Goal: Communication & Community: Participate in discussion

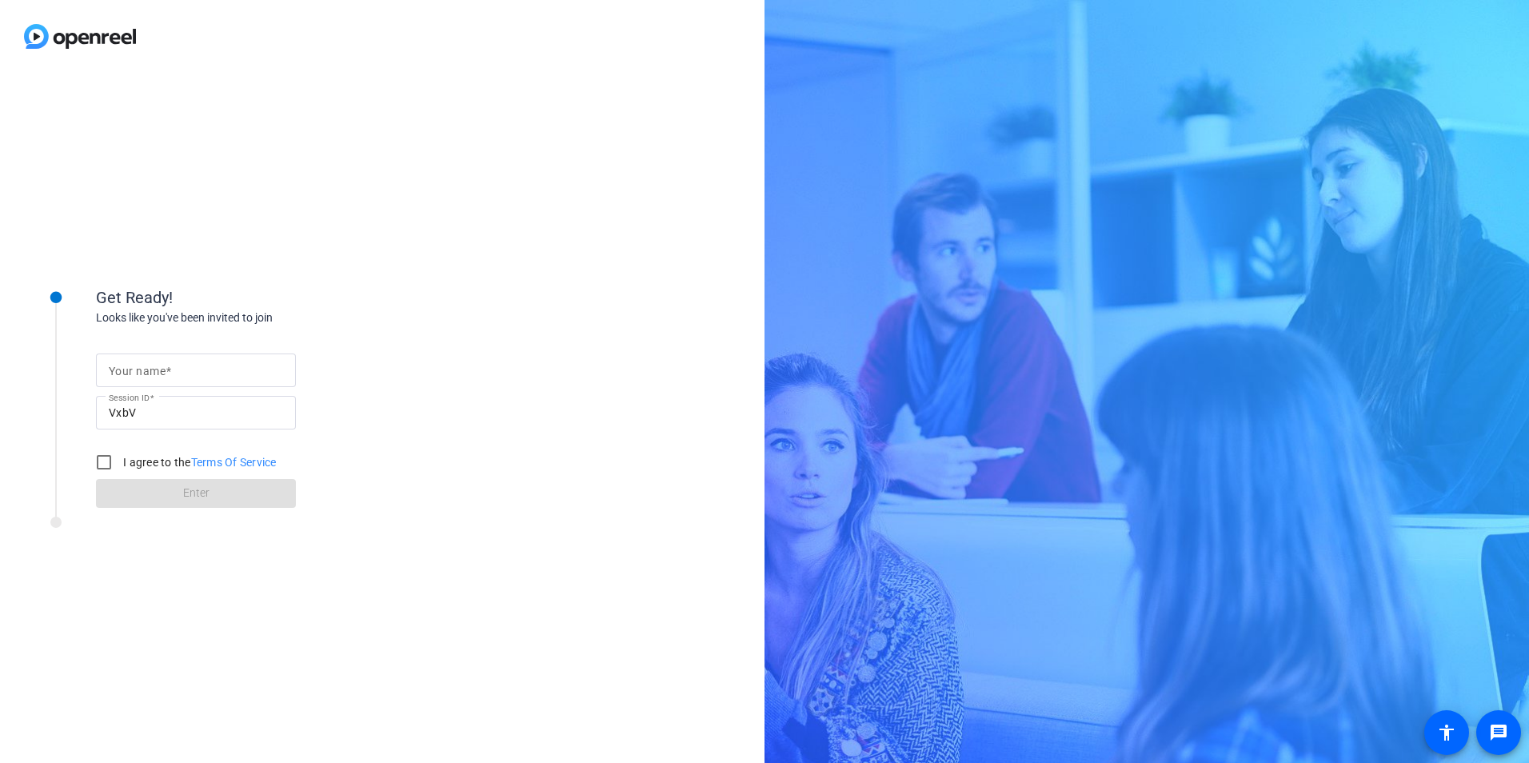
click at [214, 368] on input "Your name" at bounding box center [196, 370] width 174 height 19
type input "[PERSON_NAME]"
click at [460, 272] on div "Get Ready! Looks like you've been invited to join Your name [PERSON_NAME] Sessi…" at bounding box center [382, 418] width 764 height 690
click at [100, 459] on input "I agree to the Terms Of Service" at bounding box center [104, 462] width 32 height 32
checkbox input "true"
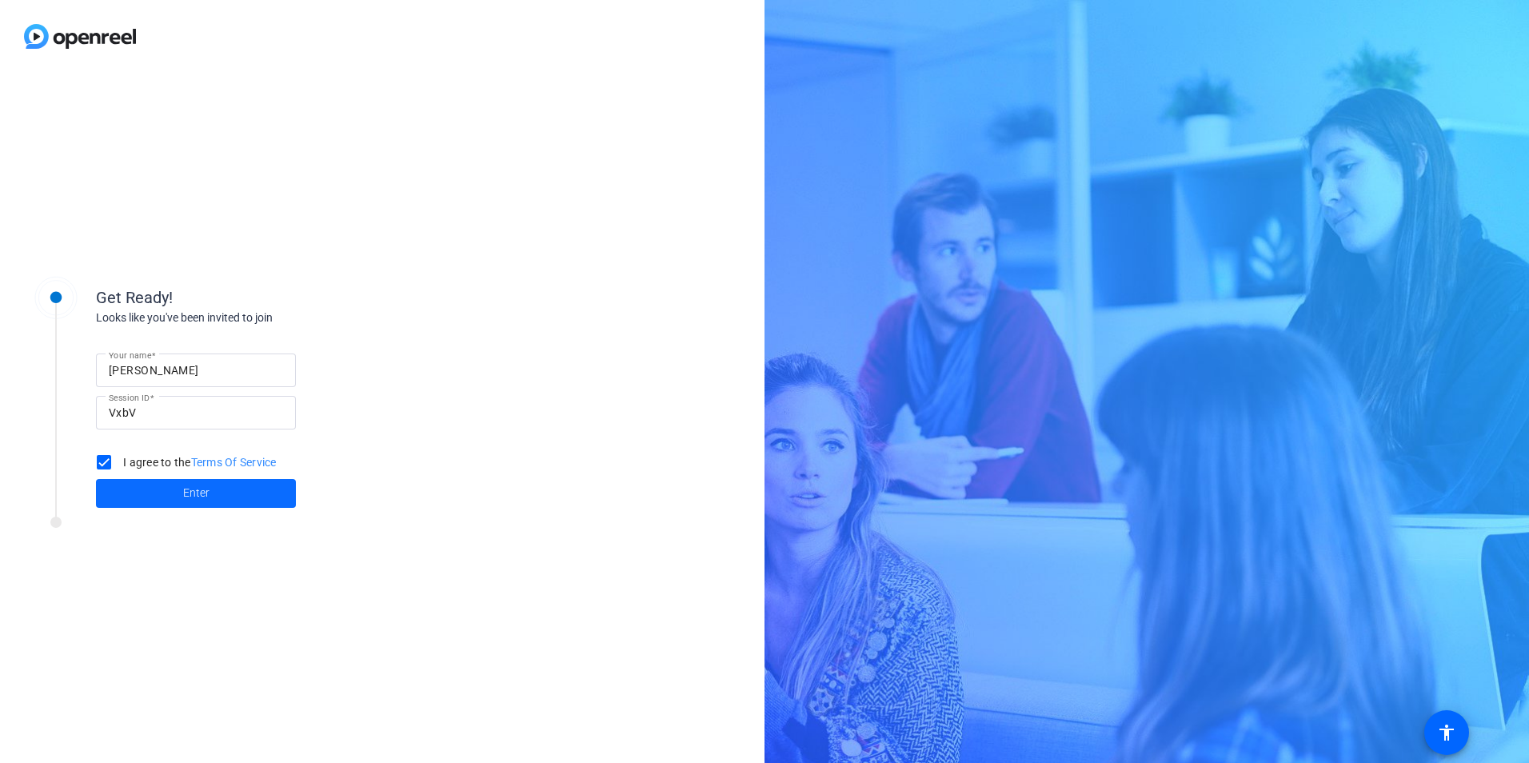
click at [159, 492] on span at bounding box center [196, 493] width 200 height 38
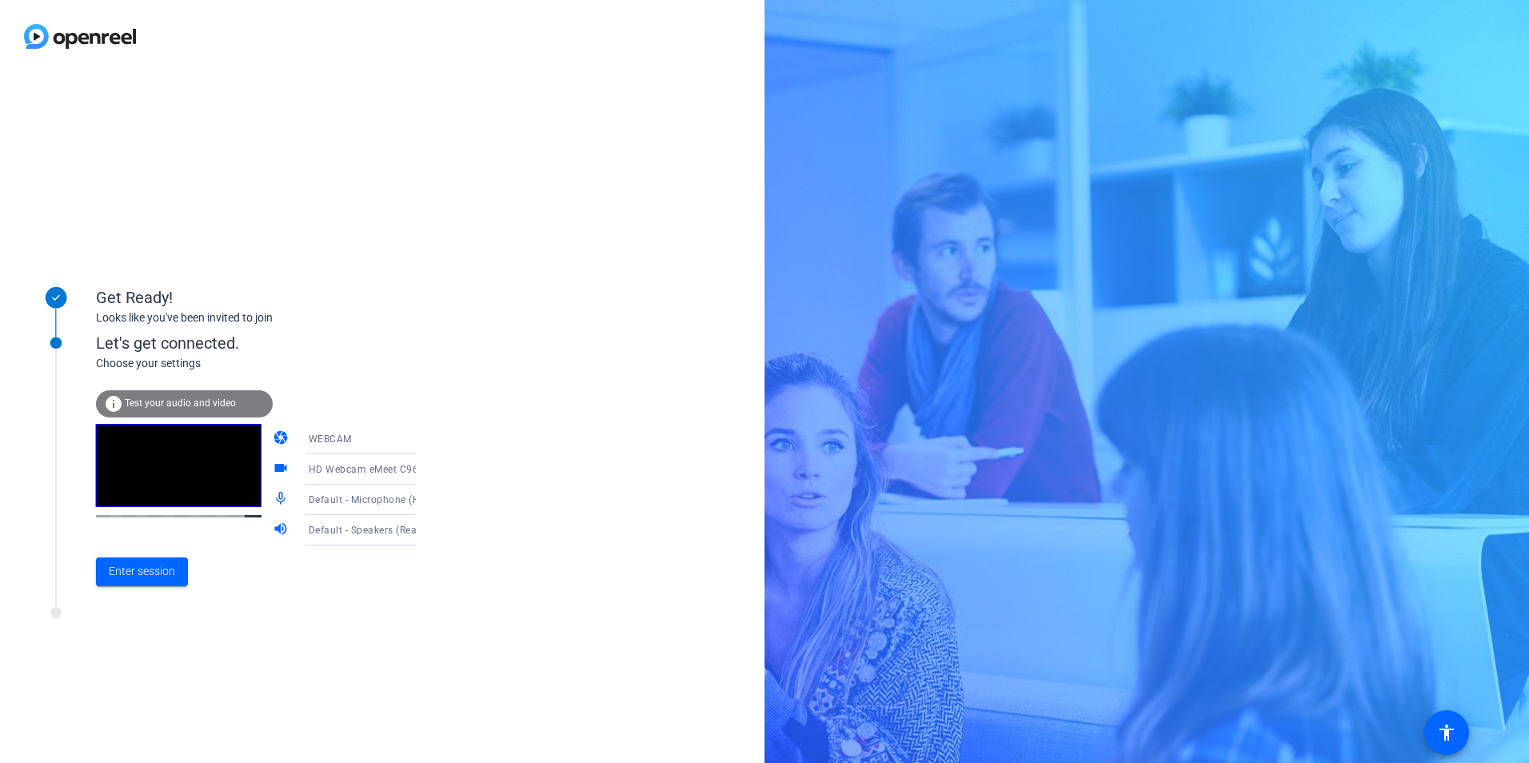
click at [422, 497] on icon at bounding box center [431, 499] width 19 height 19
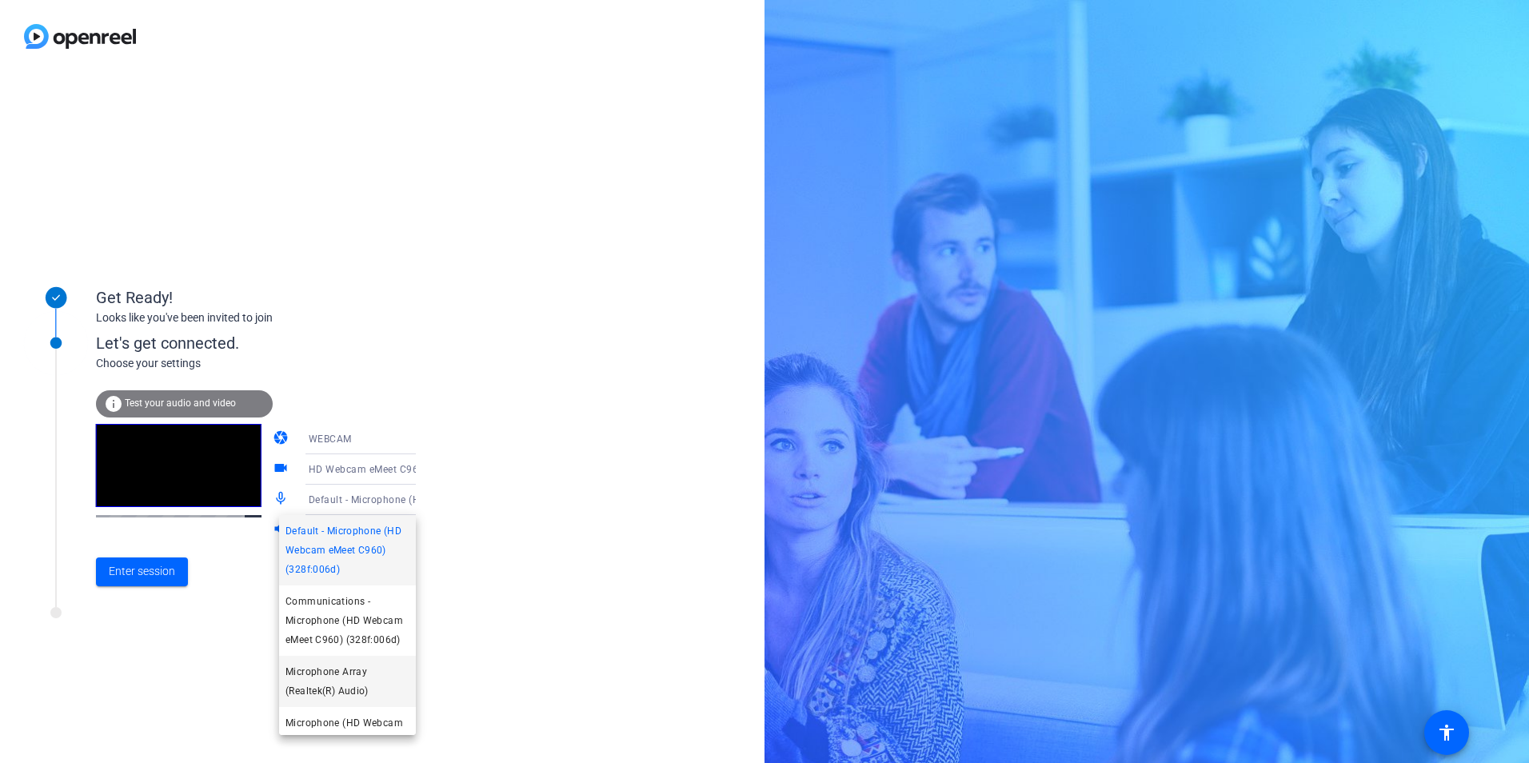
click at [363, 679] on span "Microphone Array (Realtek(R) Audio)" at bounding box center [347, 681] width 124 height 38
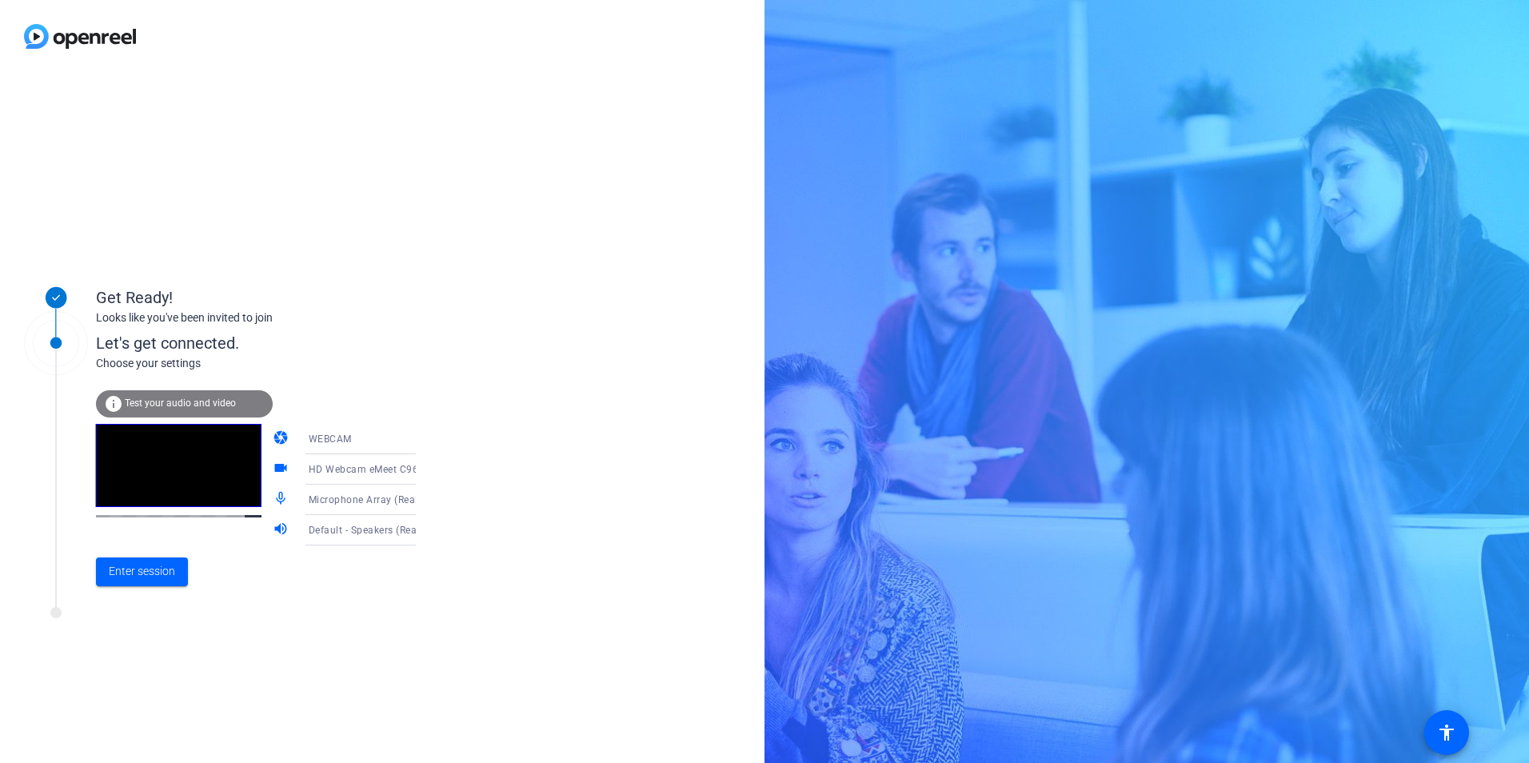
click at [428, 531] on icon at bounding box center [432, 530] width 8 height 4
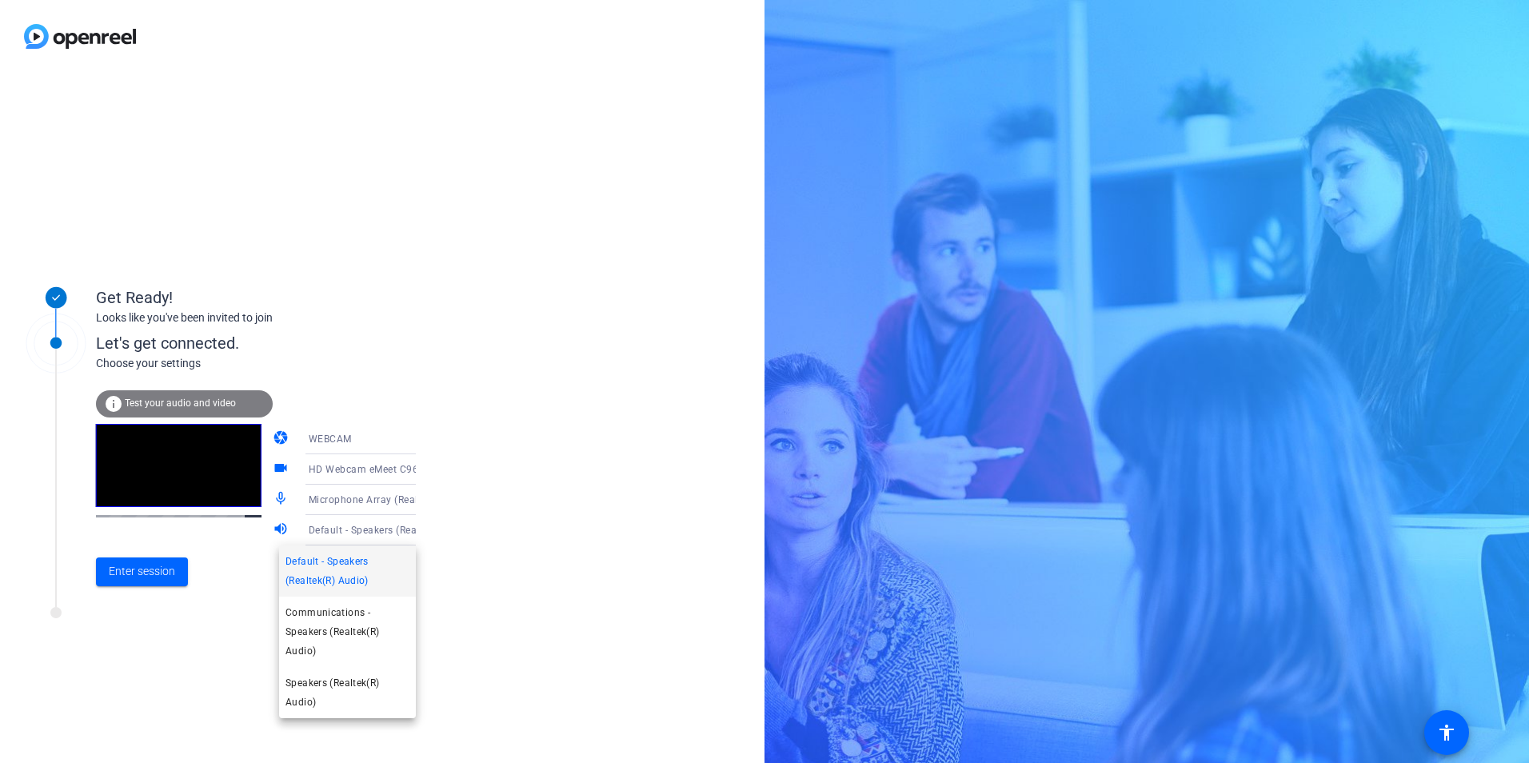
click at [486, 569] on div at bounding box center [764, 381] width 1529 height 763
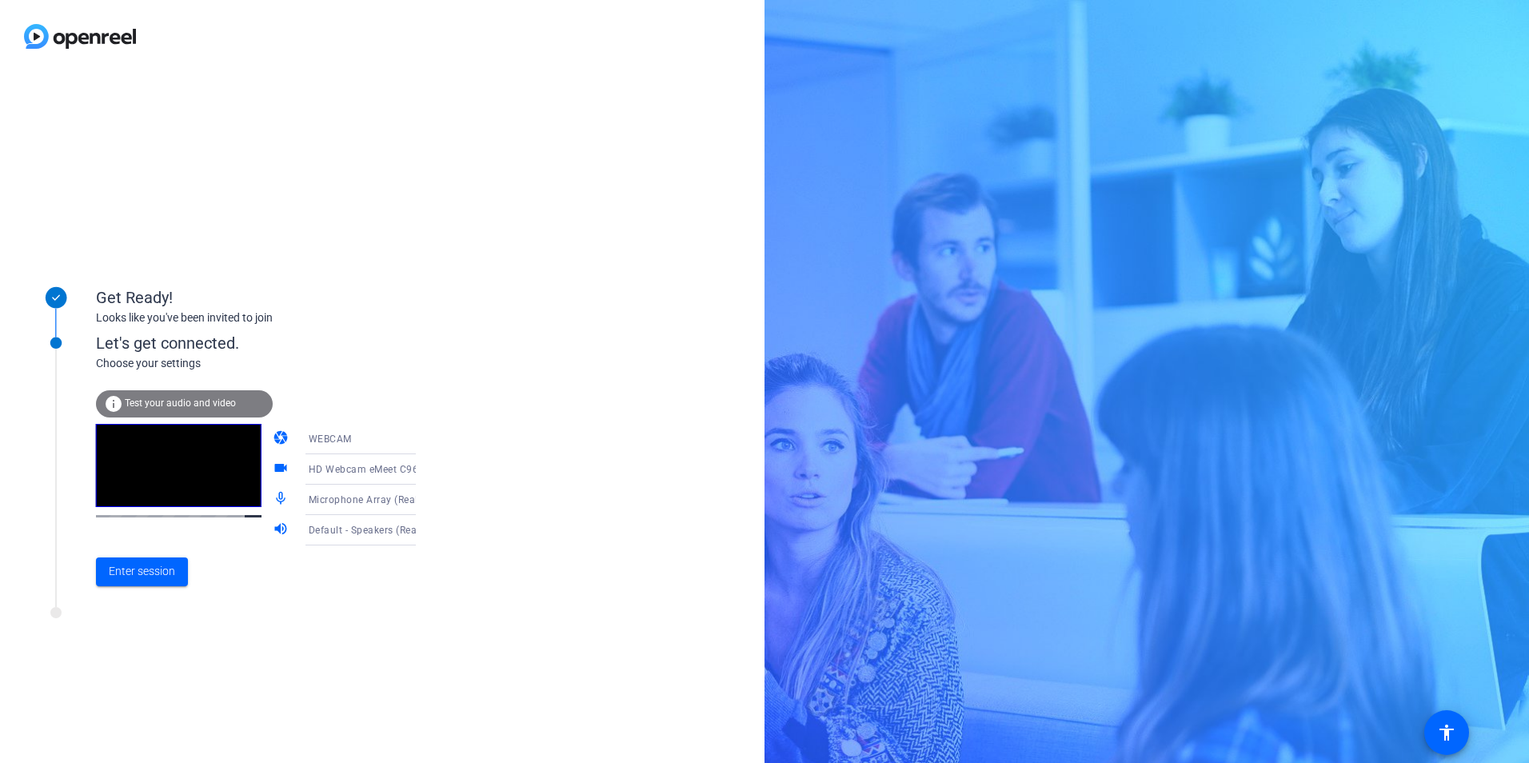
click at [422, 471] on icon at bounding box center [431, 469] width 19 height 19
click at [571, 528] on div at bounding box center [764, 381] width 1529 height 763
click at [422, 446] on icon at bounding box center [431, 438] width 19 height 19
click at [507, 515] on div at bounding box center [764, 381] width 1529 height 763
click at [213, 401] on span "Test your audio and video" at bounding box center [180, 402] width 111 height 11
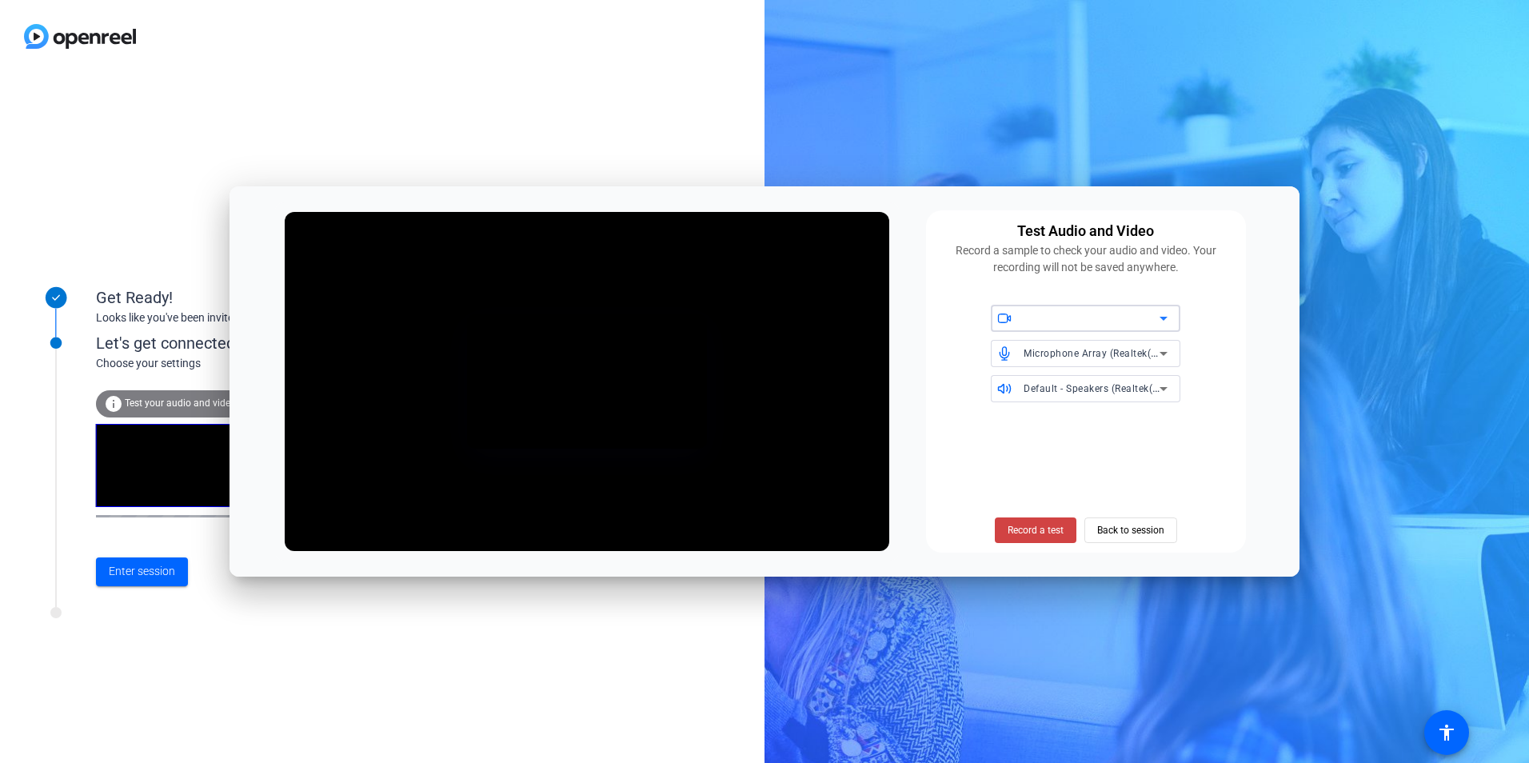
click at [1159, 319] on icon at bounding box center [1163, 318] width 19 height 19
click at [1164, 315] on div at bounding box center [764, 381] width 1529 height 763
click at [1172, 388] on icon at bounding box center [1163, 388] width 19 height 19
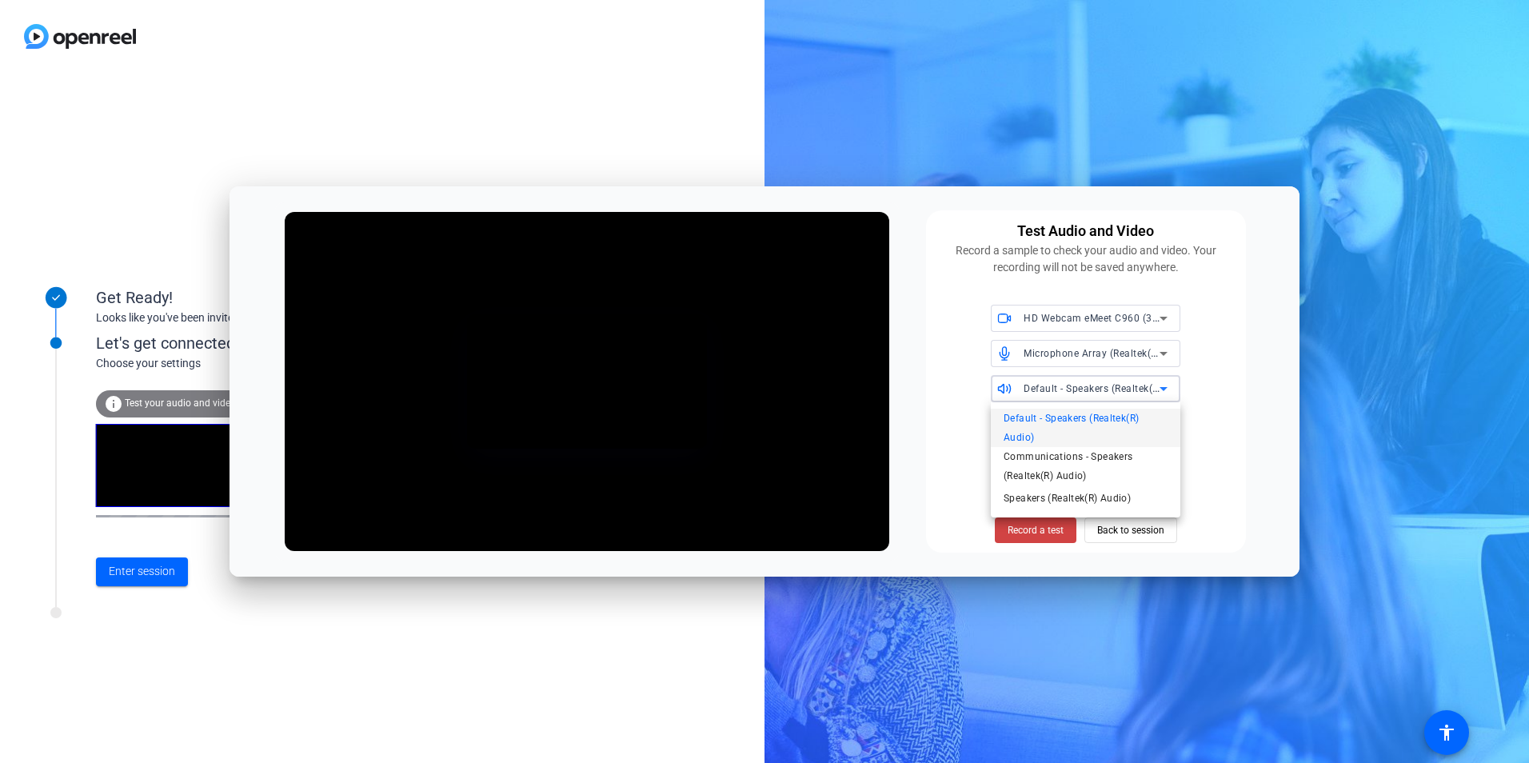
click at [1172, 388] on div at bounding box center [764, 381] width 1529 height 763
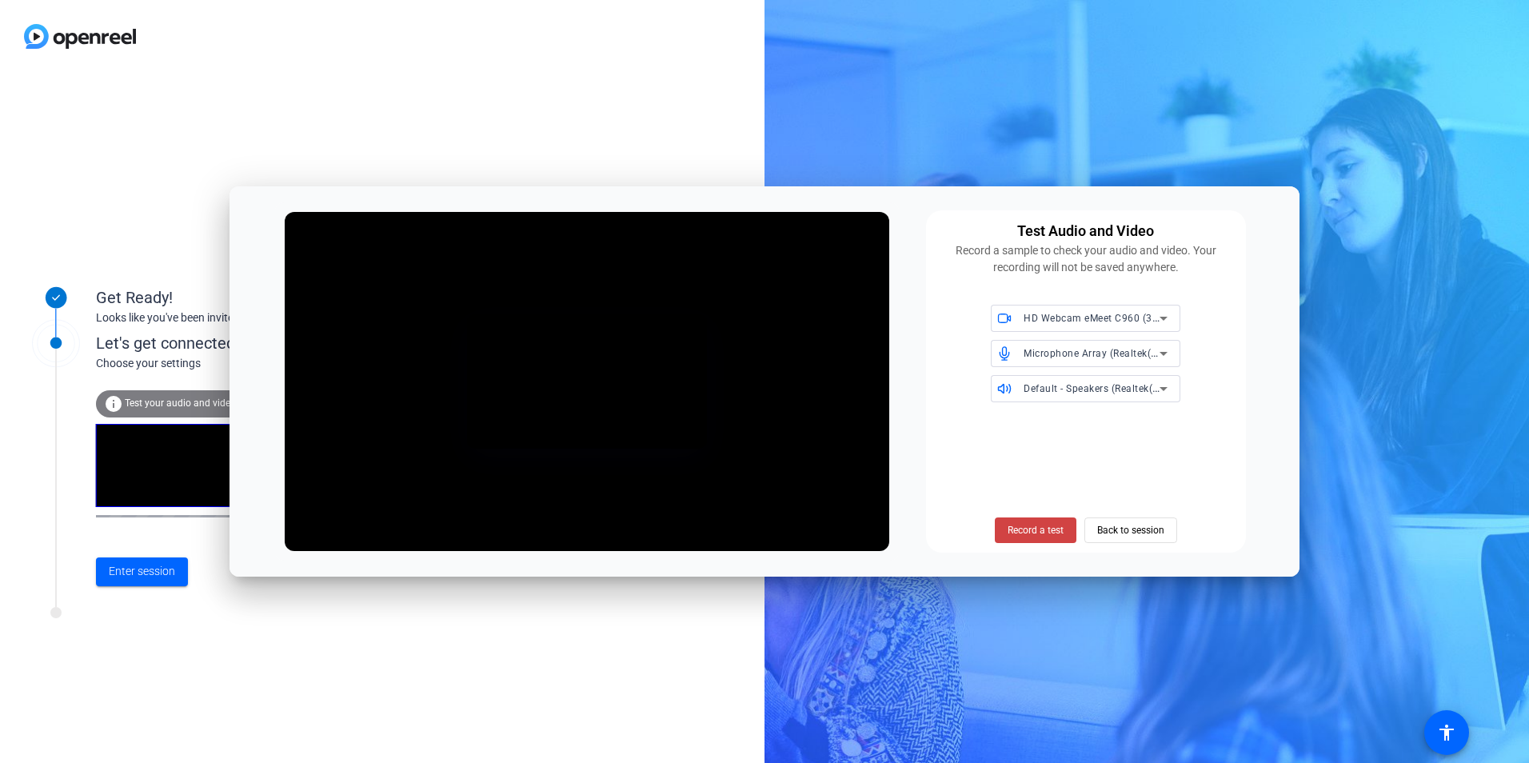
click at [1195, 405] on div "Test Audio and Video Record a sample to check your audio and video. Your record…" at bounding box center [1086, 381] width 320 height 343
click at [1130, 524] on span "Back to session" at bounding box center [1130, 530] width 67 height 30
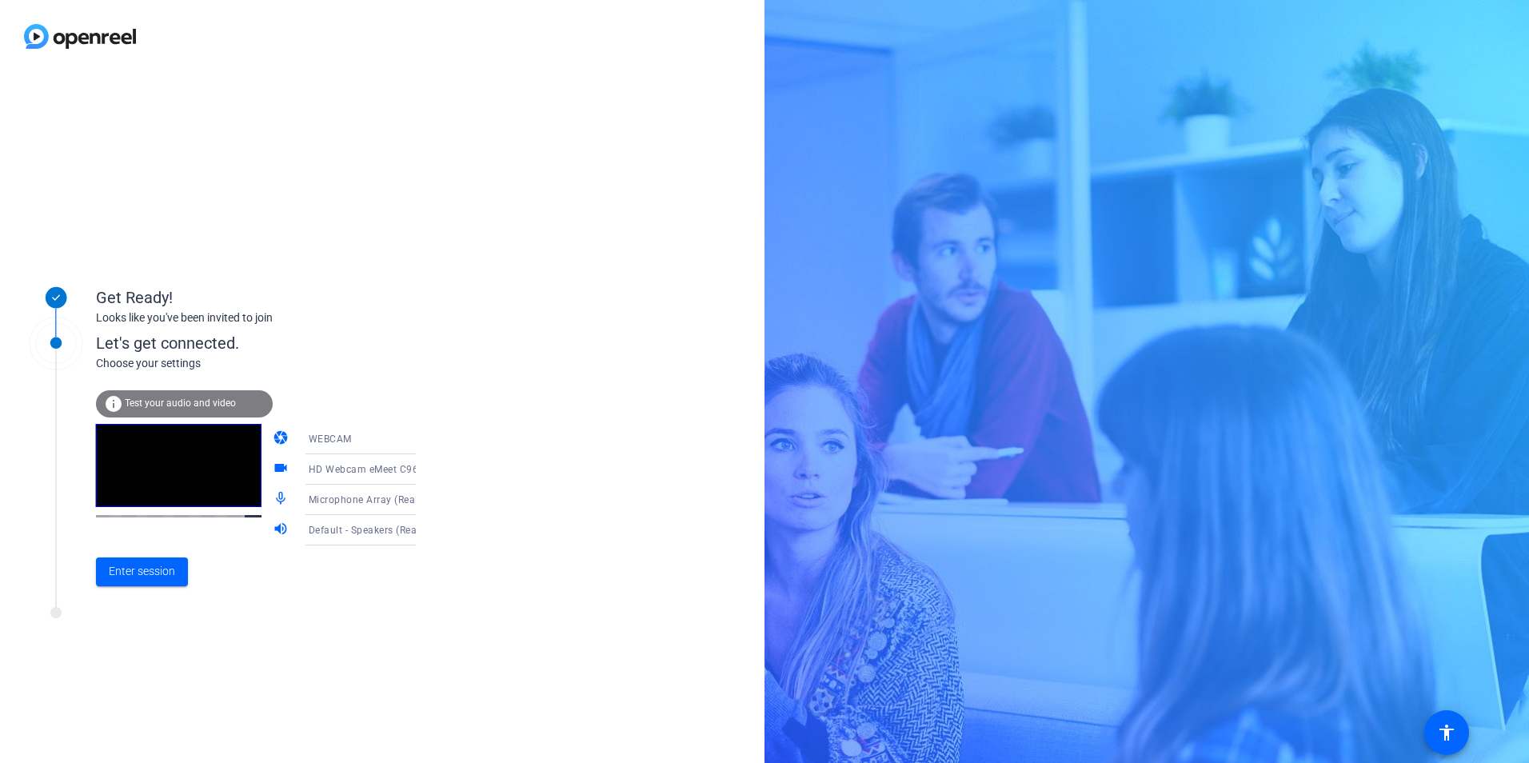
click at [422, 498] on icon at bounding box center [431, 499] width 19 height 19
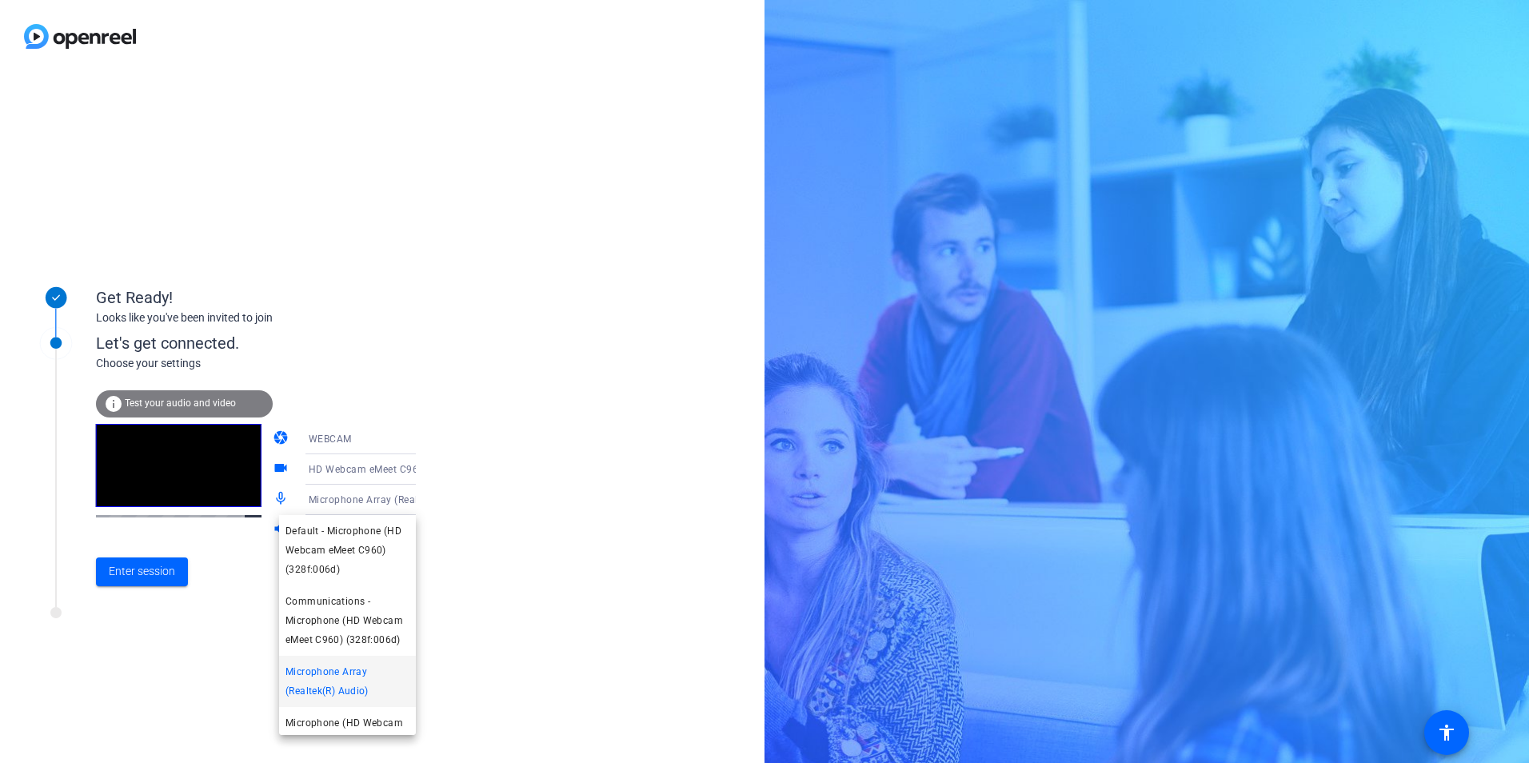
click at [492, 560] on div at bounding box center [764, 381] width 1529 height 763
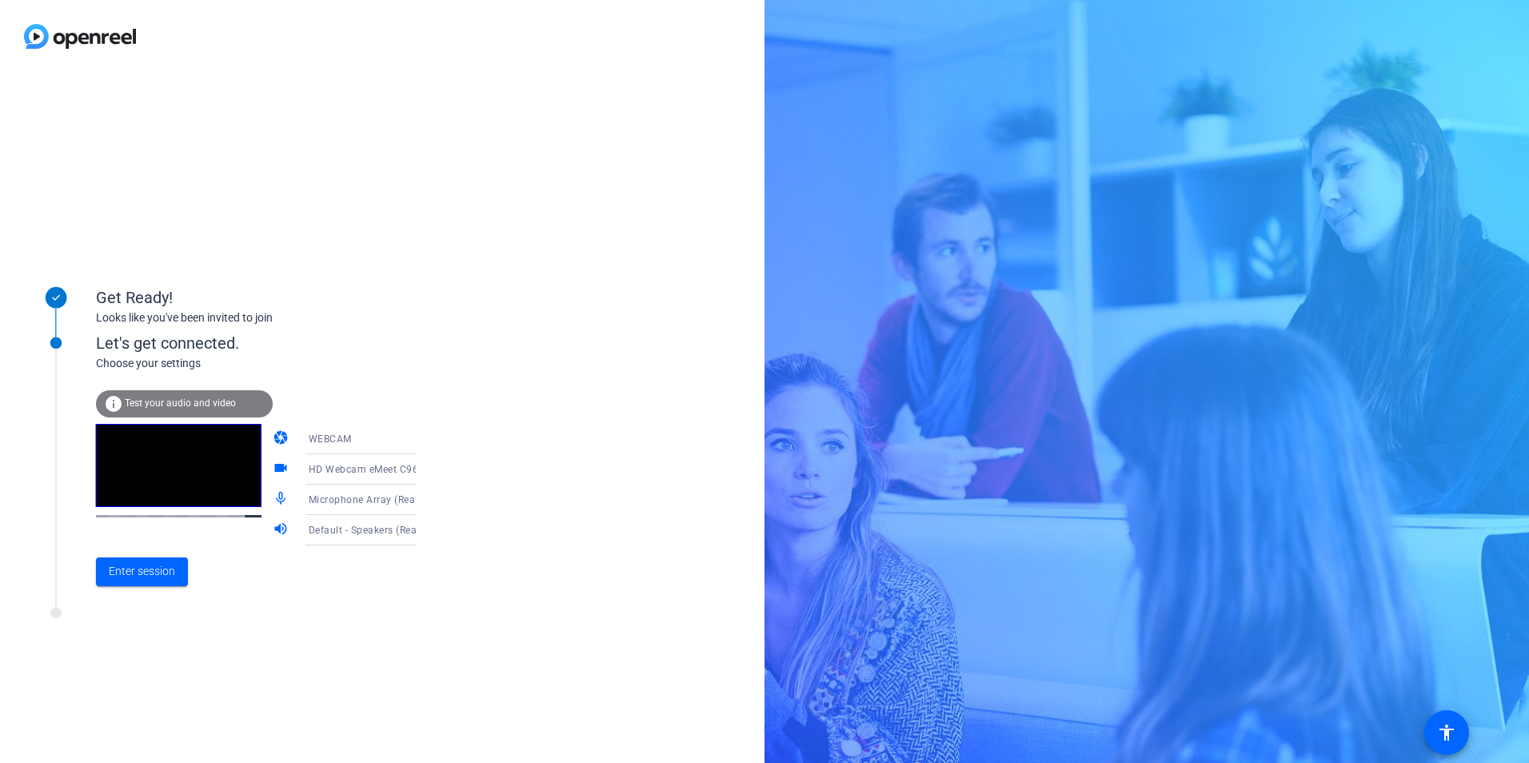
click at [428, 529] on icon at bounding box center [432, 530] width 8 height 4
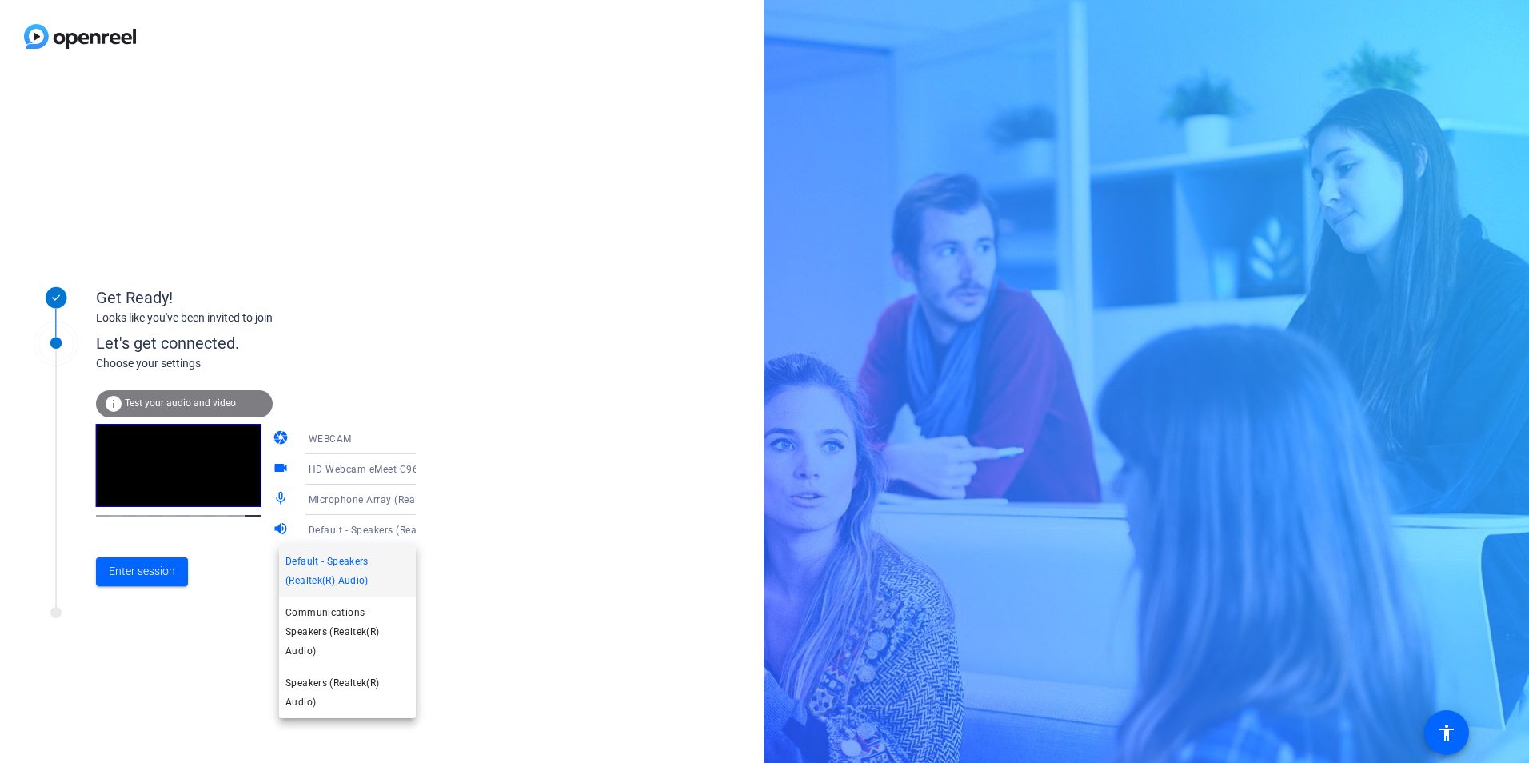
click at [532, 580] on div at bounding box center [764, 381] width 1529 height 763
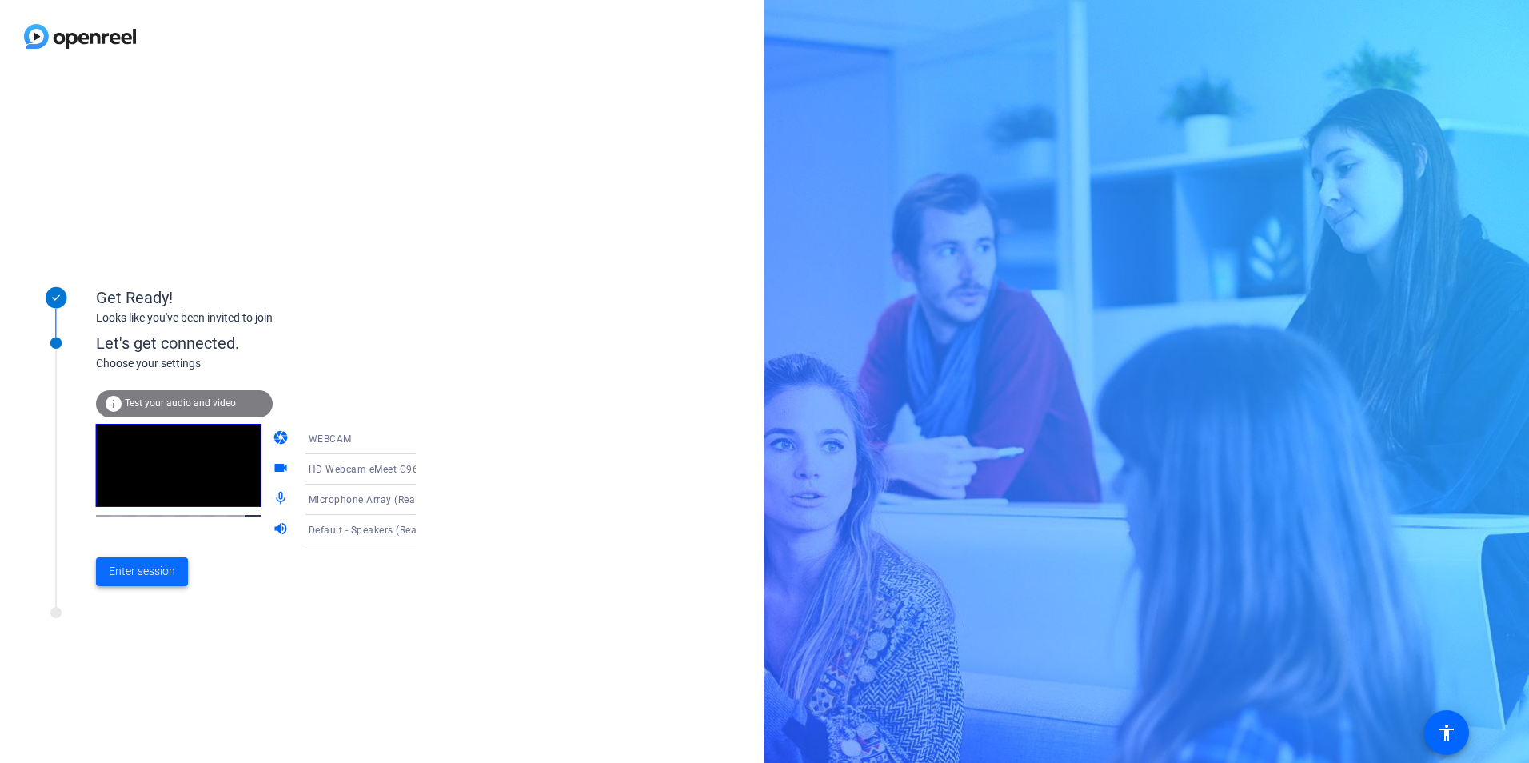
click at [142, 571] on span "Enter session" at bounding box center [142, 571] width 66 height 17
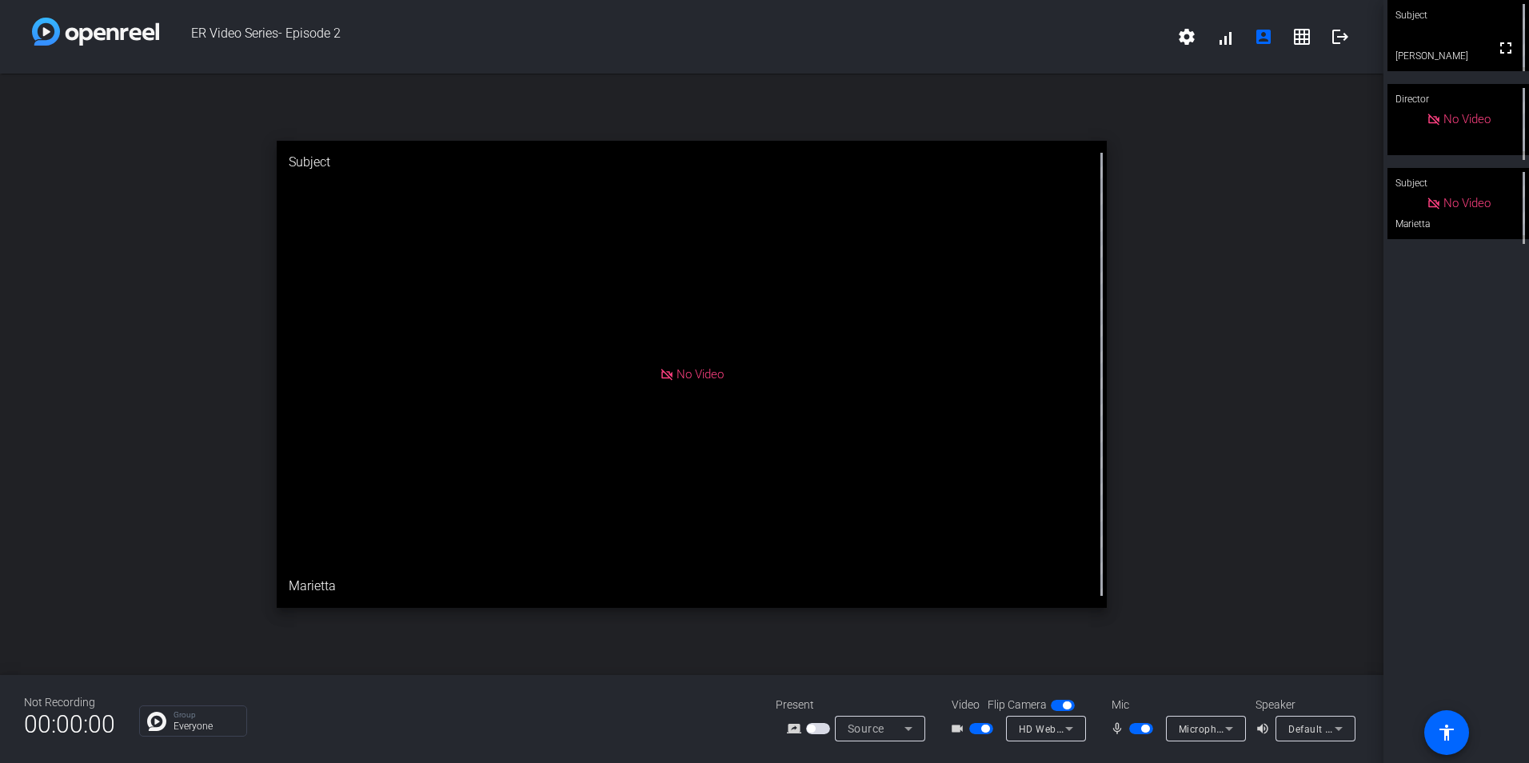
click at [1228, 726] on icon at bounding box center [1228, 728] width 19 height 19
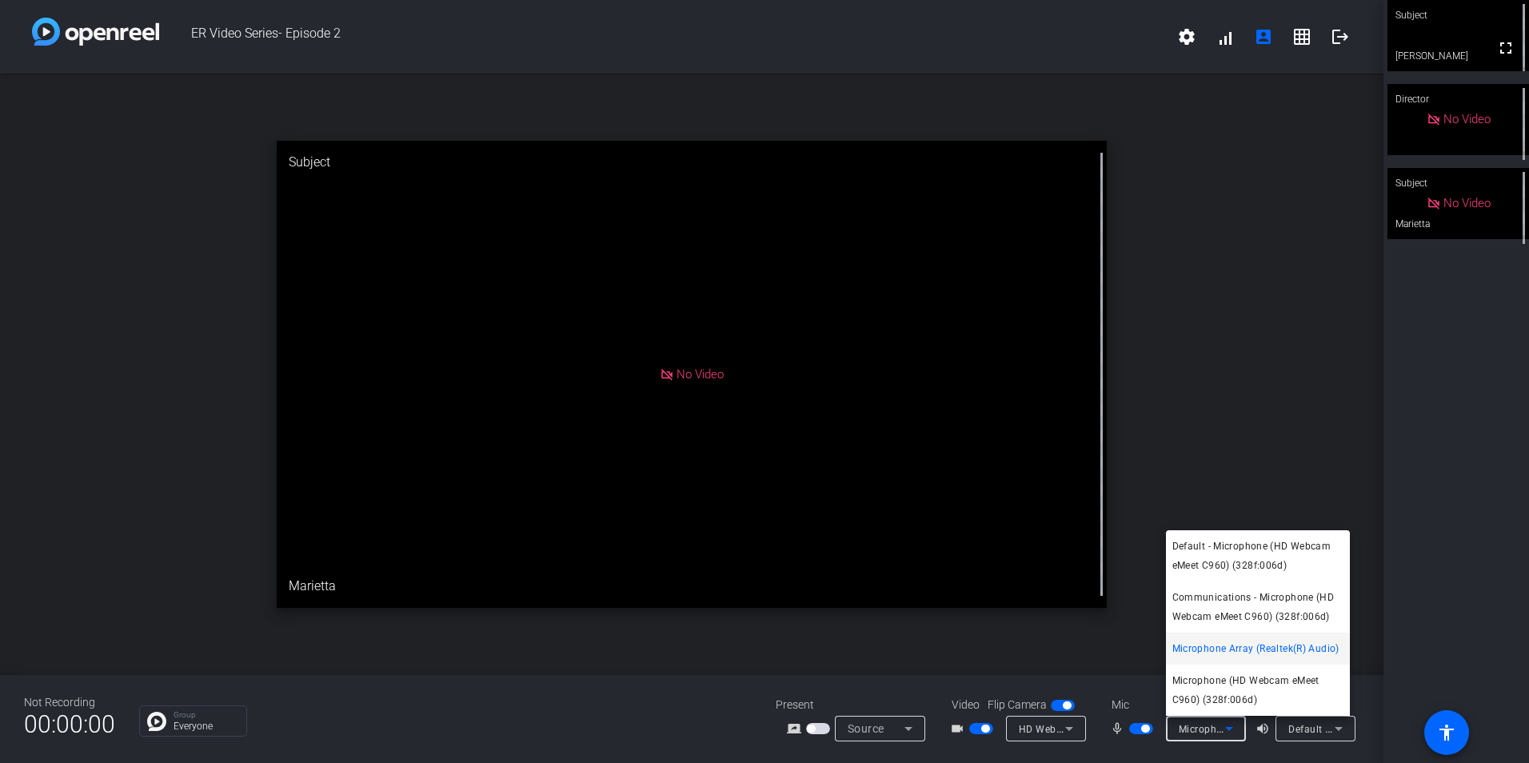
click at [1332, 729] on div at bounding box center [764, 381] width 1529 height 763
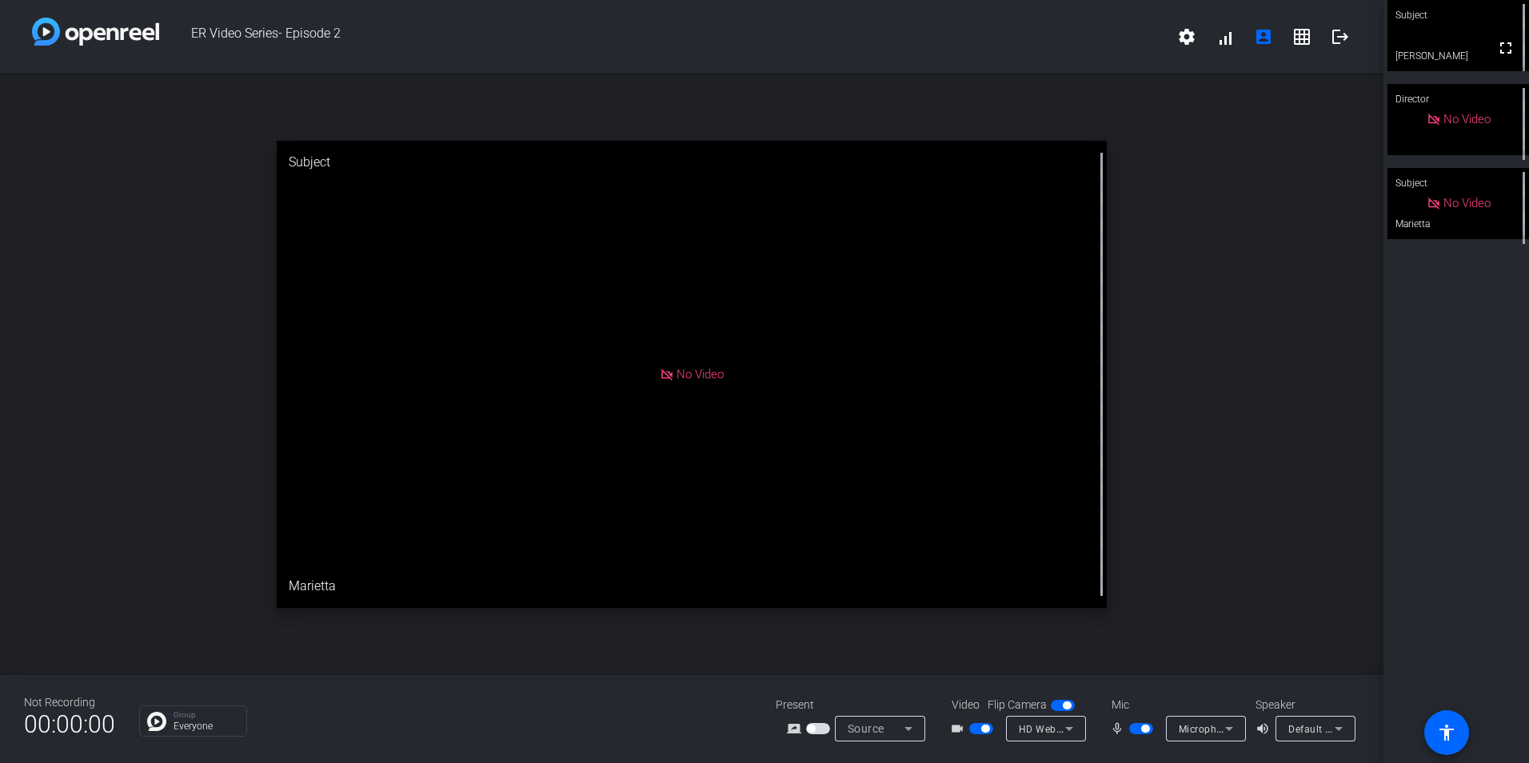
click at [1333, 728] on icon at bounding box center [1338, 728] width 19 height 19
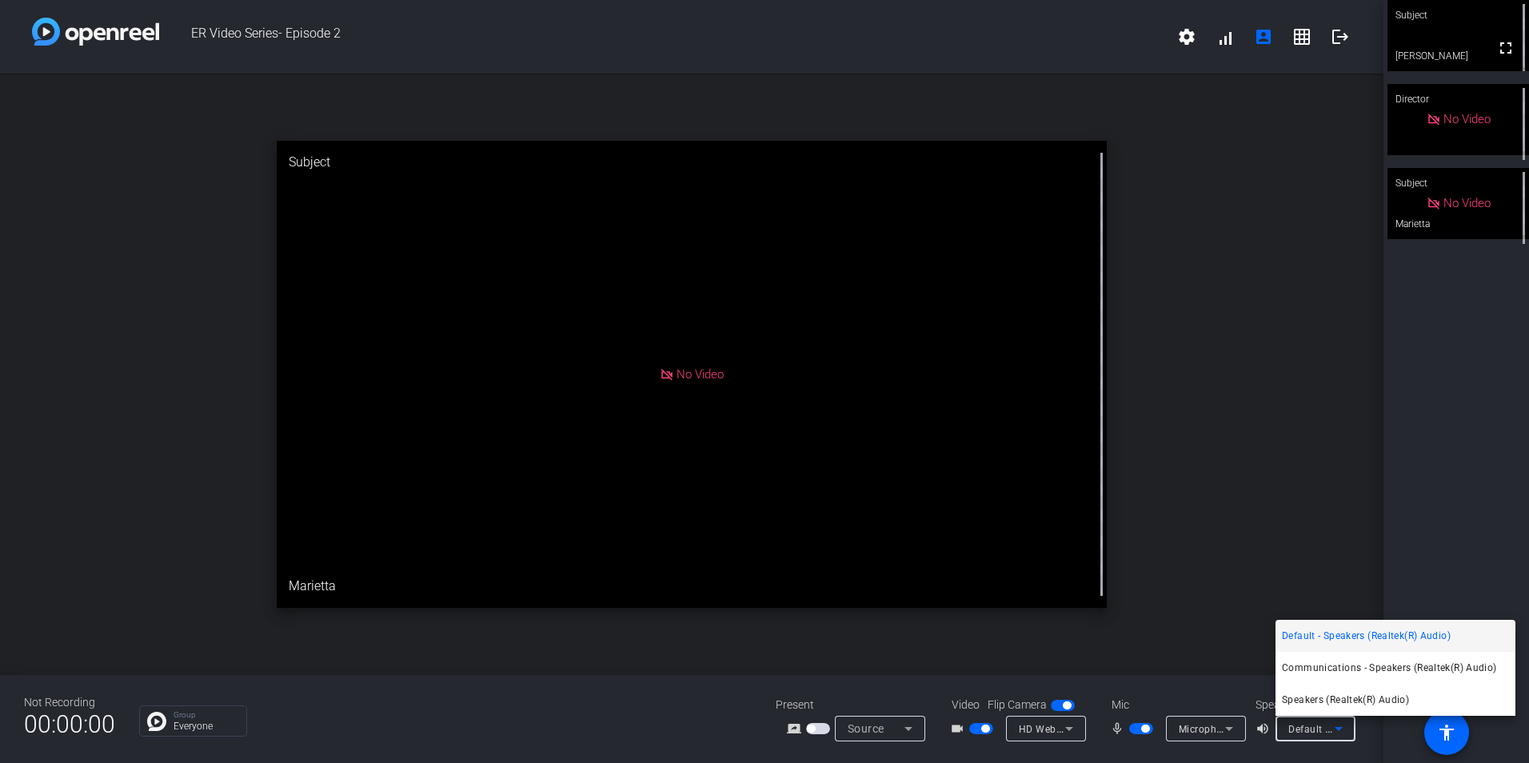
click at [1334, 727] on div at bounding box center [764, 381] width 1529 height 763
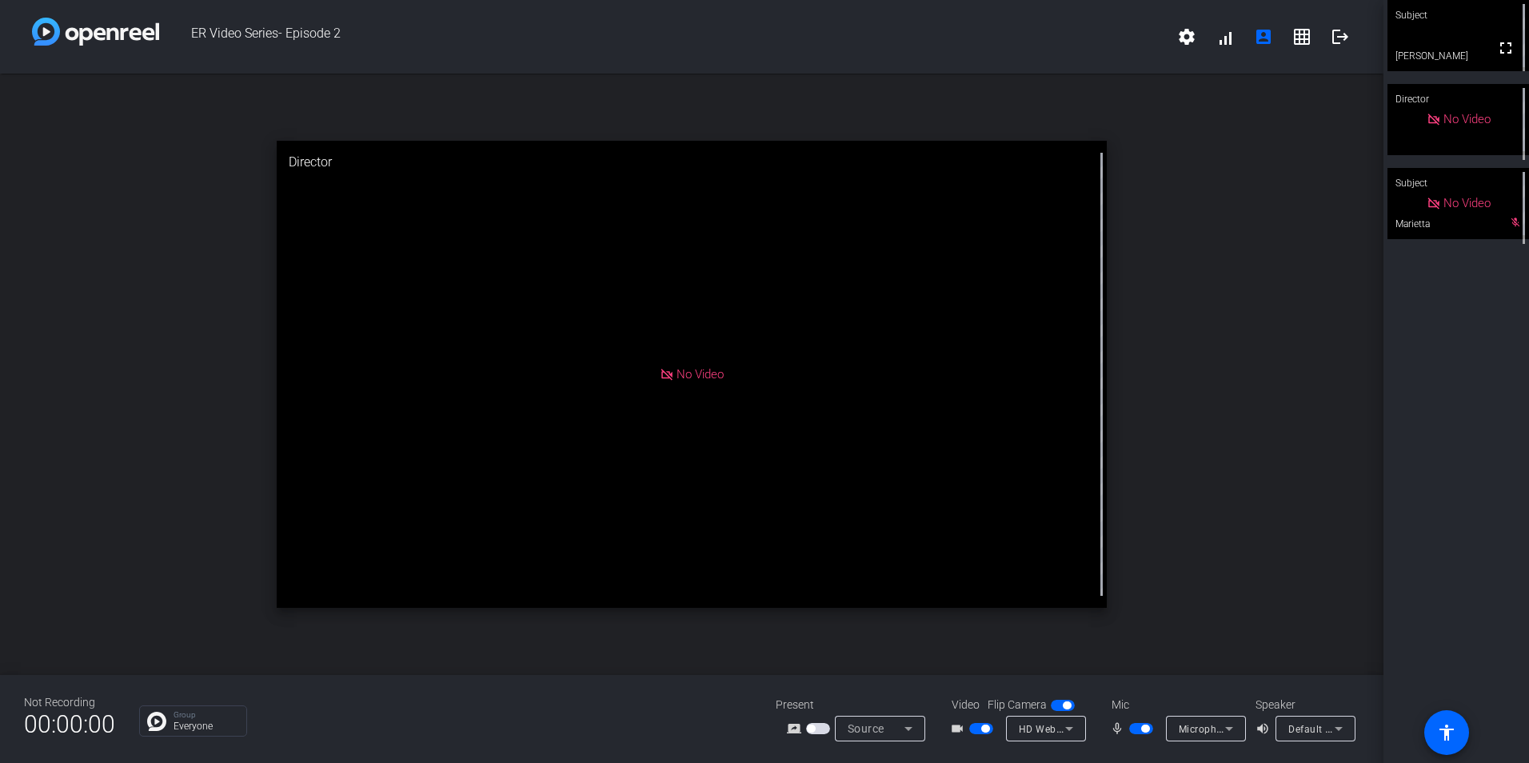
click at [909, 727] on icon at bounding box center [908, 728] width 19 height 19
click at [685, 723] on div at bounding box center [764, 381] width 1529 height 763
click at [1296, 41] on mat-icon "grid_on" at bounding box center [1301, 36] width 19 height 19
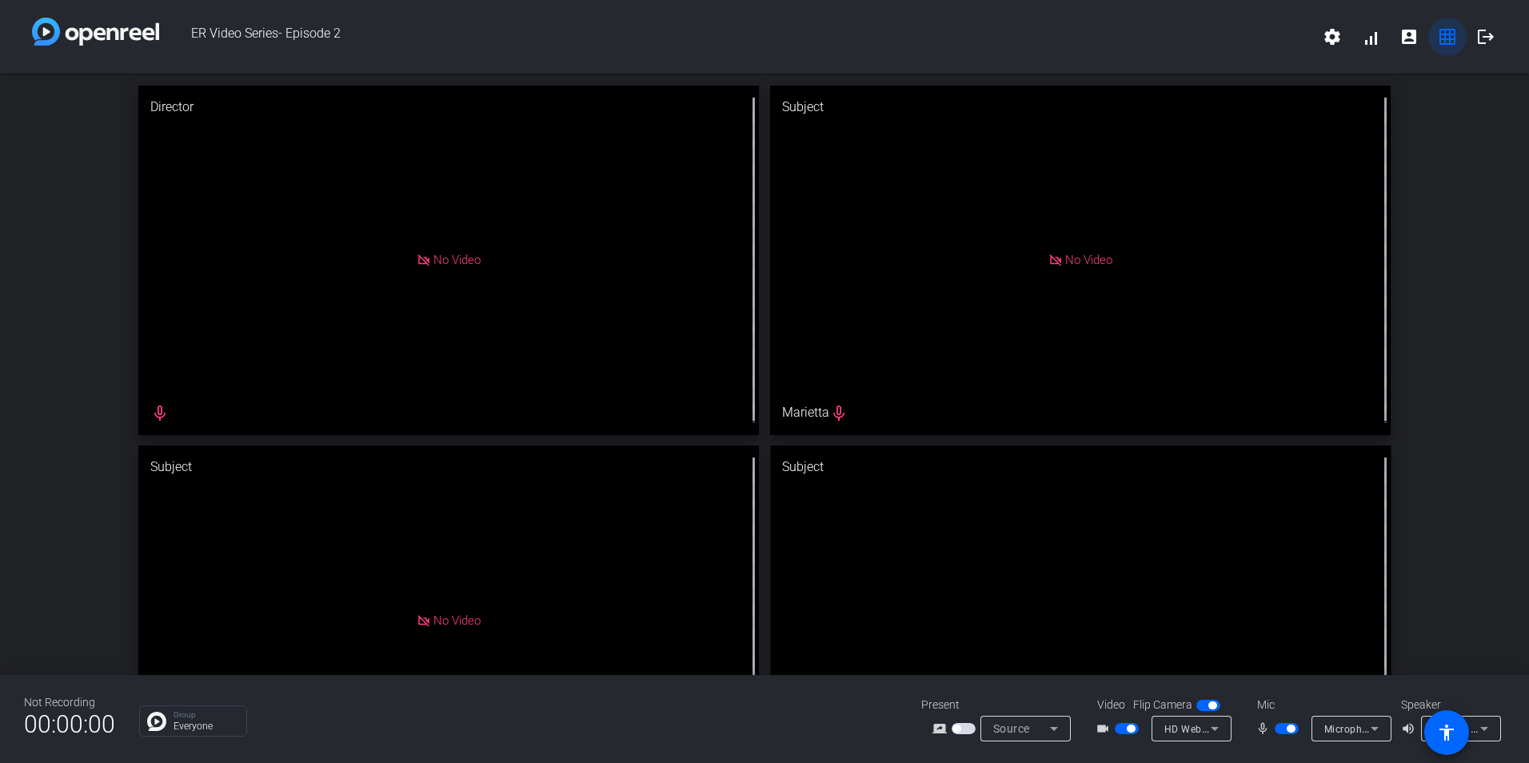
click at [1443, 38] on mat-icon "grid_on" at bounding box center [1447, 36] width 19 height 19
click at [1402, 38] on mat-icon "account_box" at bounding box center [1408, 36] width 19 height 19
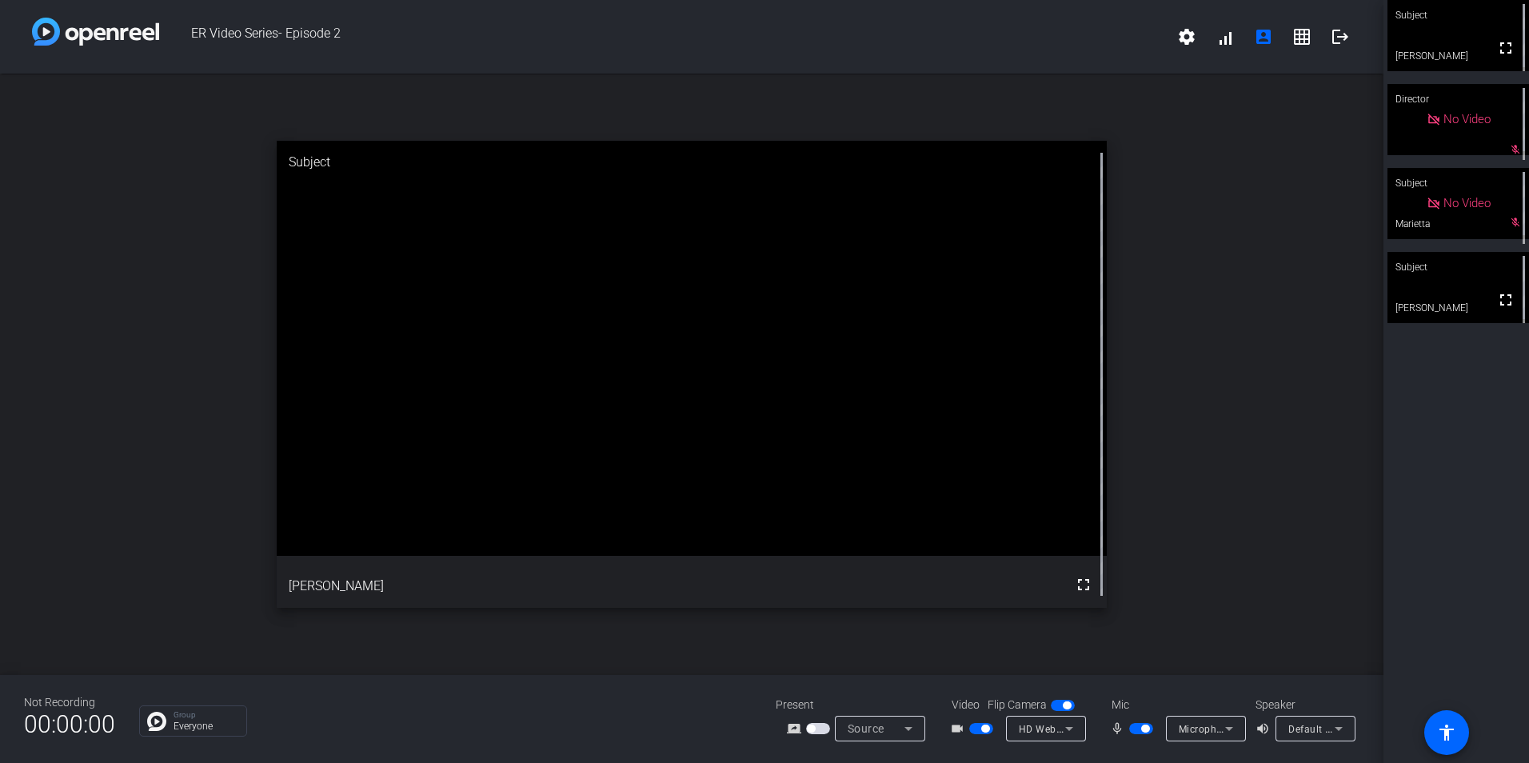
click at [899, 730] on icon at bounding box center [908, 728] width 19 height 19
click at [1232, 728] on div at bounding box center [764, 381] width 1529 height 763
click at [1117, 727] on mat-icon "mic_none" at bounding box center [1119, 728] width 19 height 19
click at [1135, 729] on span "button" at bounding box center [1141, 728] width 24 height 11
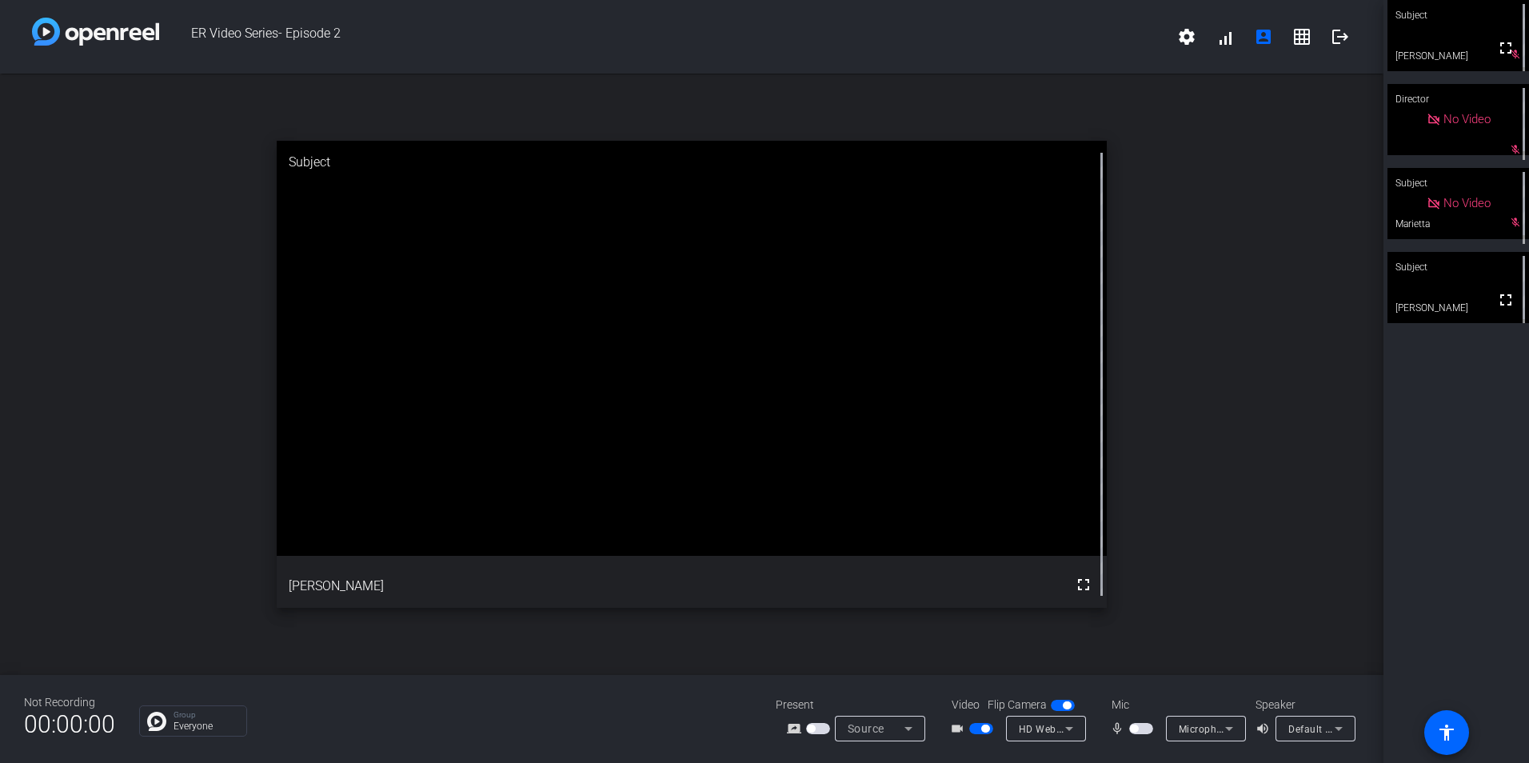
click at [1138, 729] on span "button" at bounding box center [1134, 728] width 8 height 8
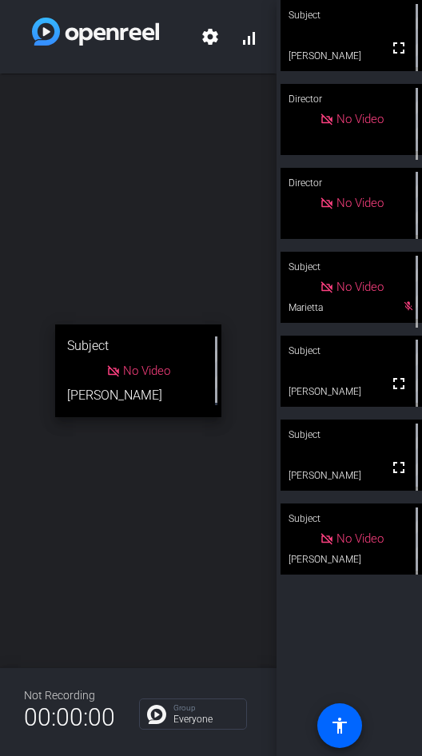
drag, startPoint x: 389, startPoint y: 469, endPoint x: 393, endPoint y: 534, distance: 64.9
click at [389, 469] on mat-icon "fullscreen" at bounding box center [398, 467] width 19 height 19
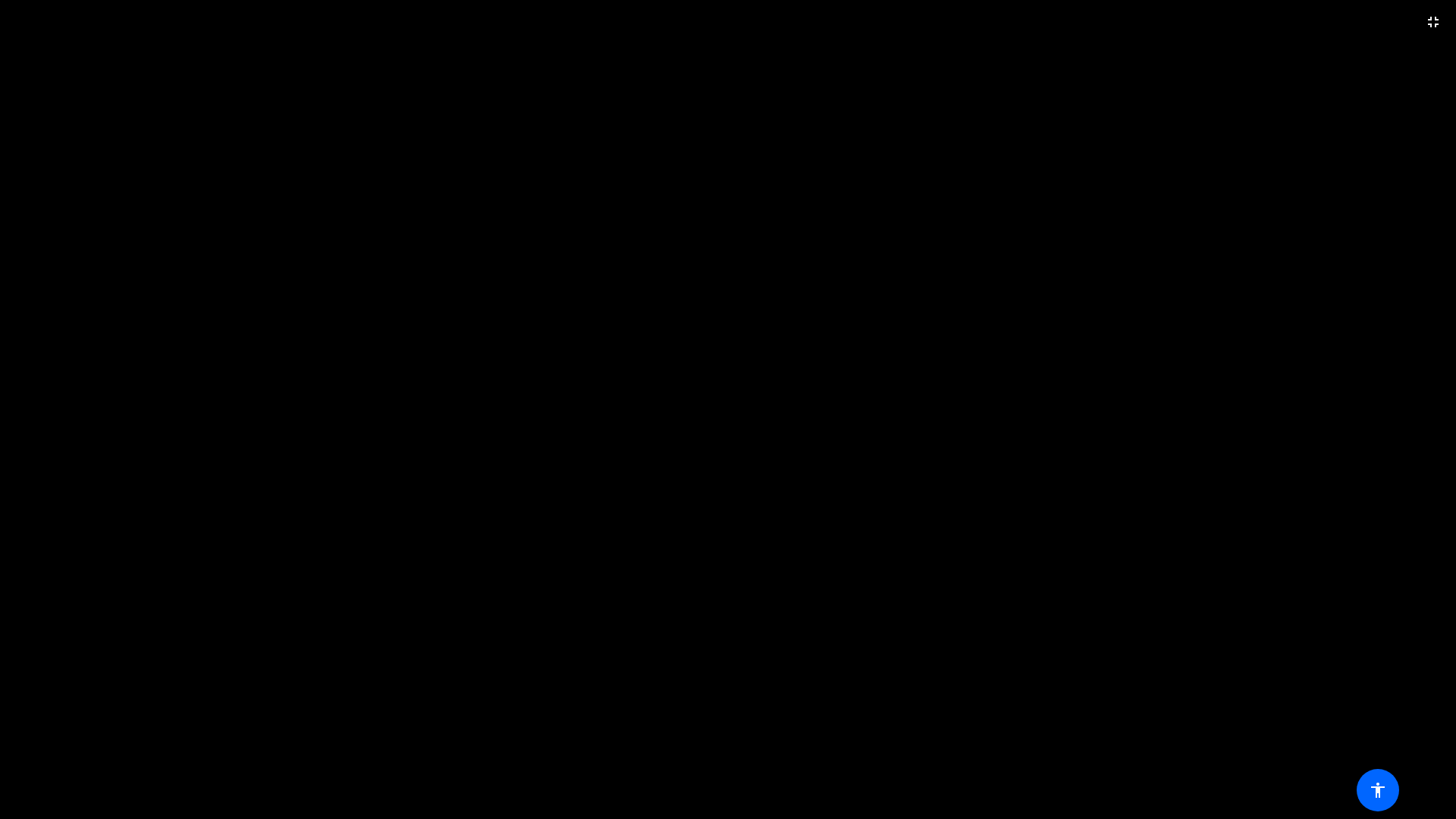
click at [1027, 31] on video at bounding box center [728, 409] width 1456 height 819
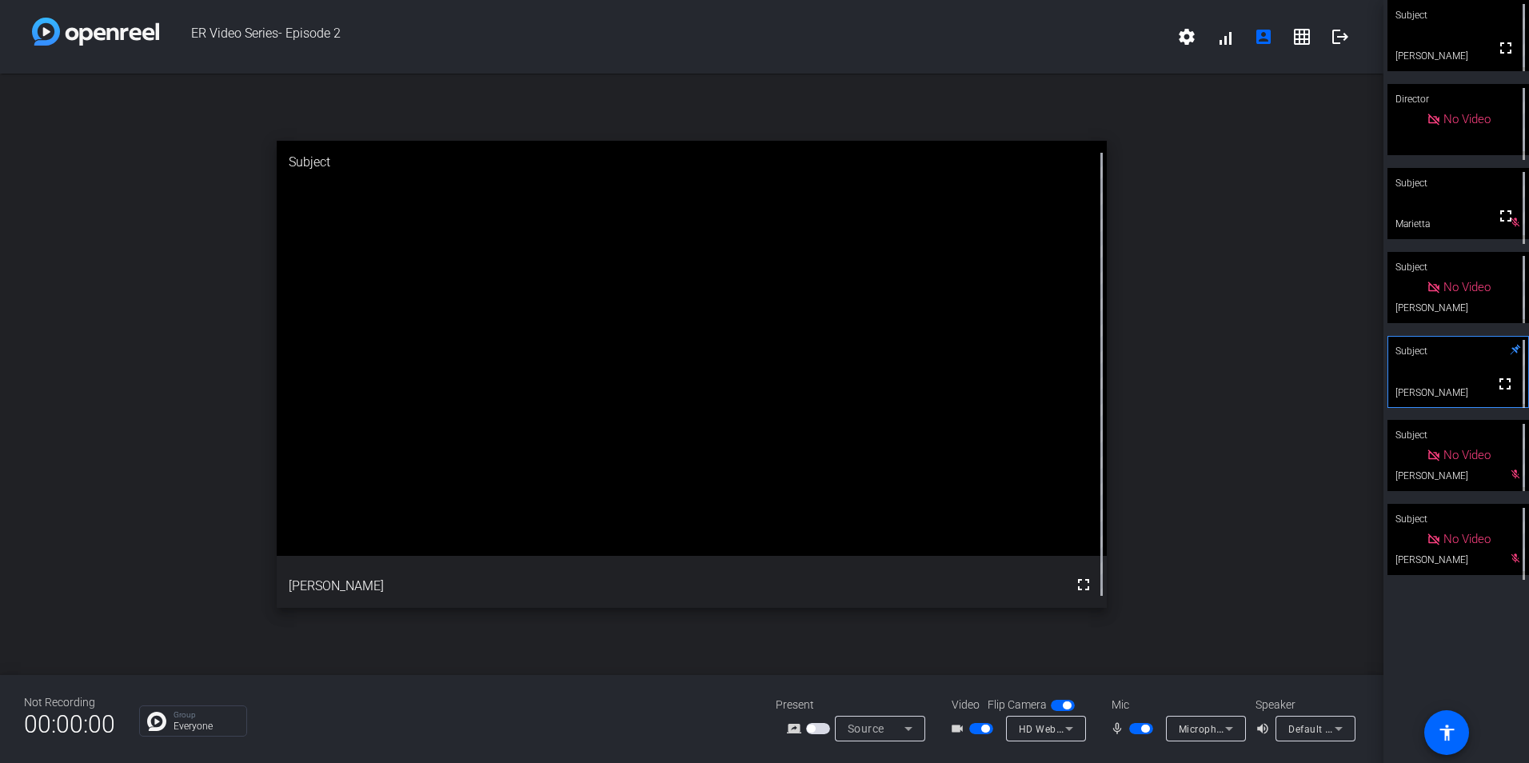
click at [1007, 26] on span "ER Video Series- Episode 2" at bounding box center [663, 37] width 1008 height 38
